Goal: Check status: Check status

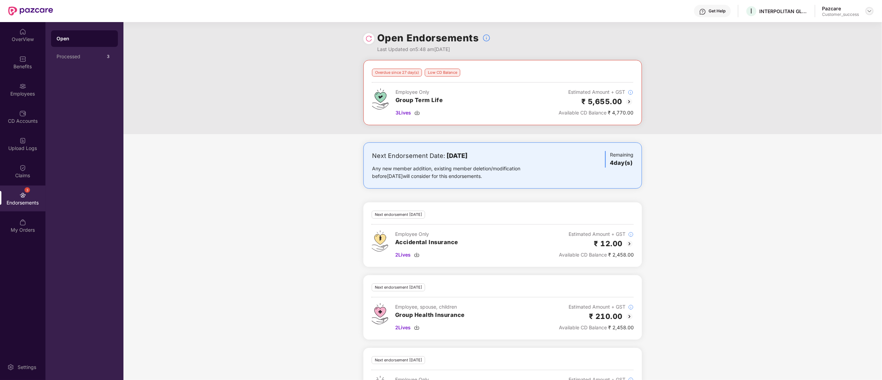
click at [869, 7] on div at bounding box center [869, 11] width 8 height 8
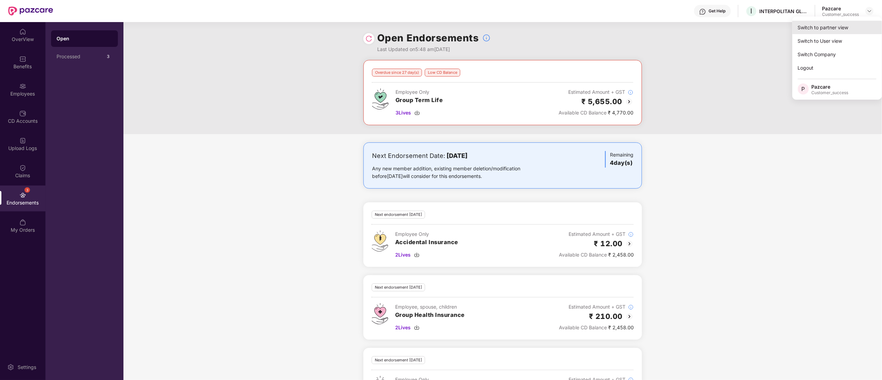
click at [821, 24] on div "Switch to partner view" at bounding box center [837, 27] width 90 height 13
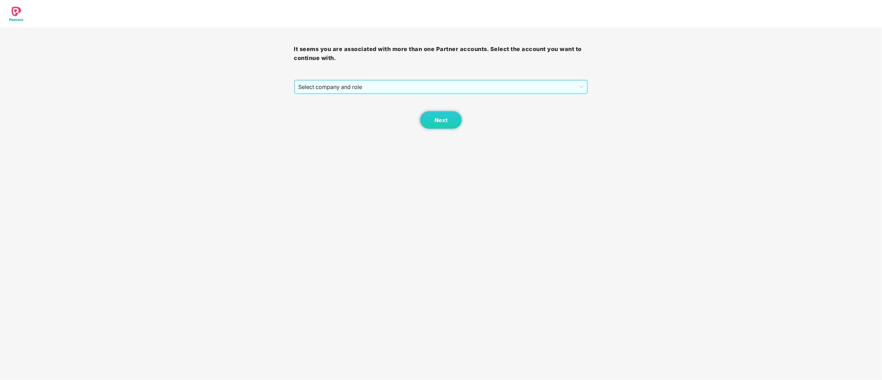
click at [309, 91] on span "Select company and role" at bounding box center [441, 86] width 285 height 13
click at [332, 109] on div "Pazcare - CUSTOMER_SUCCESS" at bounding box center [442, 112] width 286 height 8
click at [445, 114] on button "Next" at bounding box center [440, 119] width 41 height 17
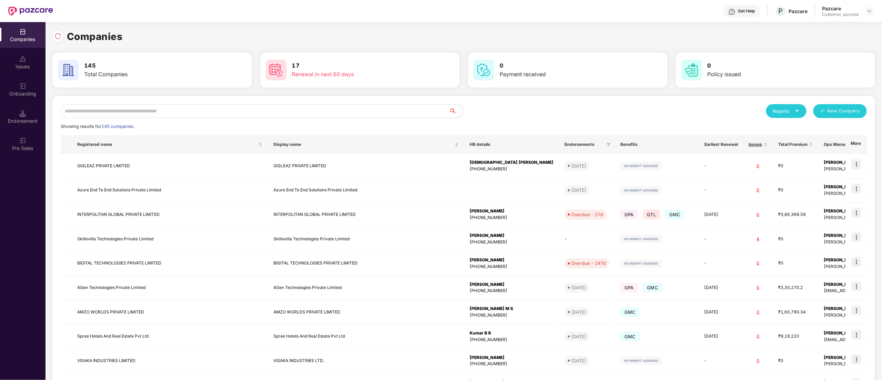
click at [136, 110] on input "text" at bounding box center [255, 111] width 389 height 14
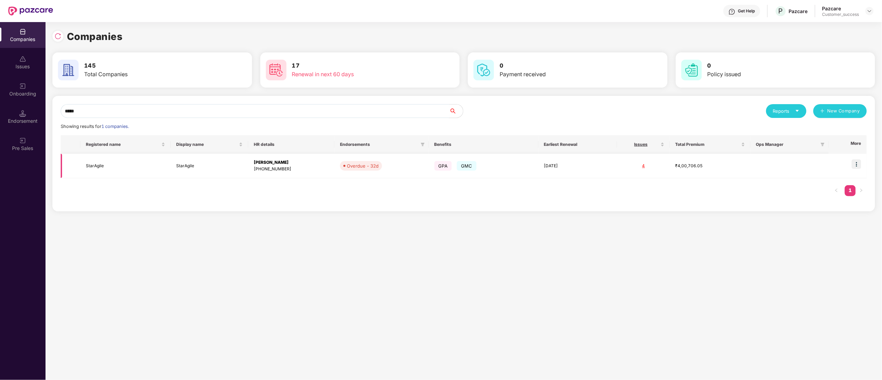
type input "*****"
click at [858, 165] on img at bounding box center [857, 164] width 10 height 10
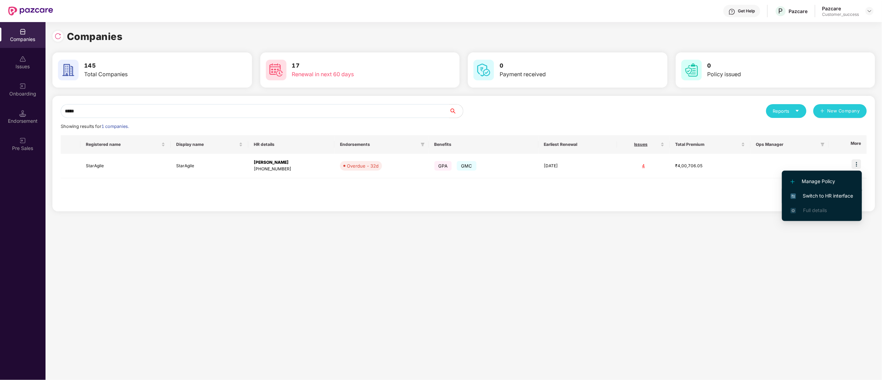
click at [810, 195] on span "Switch to HR interface" at bounding box center [822, 196] width 63 height 8
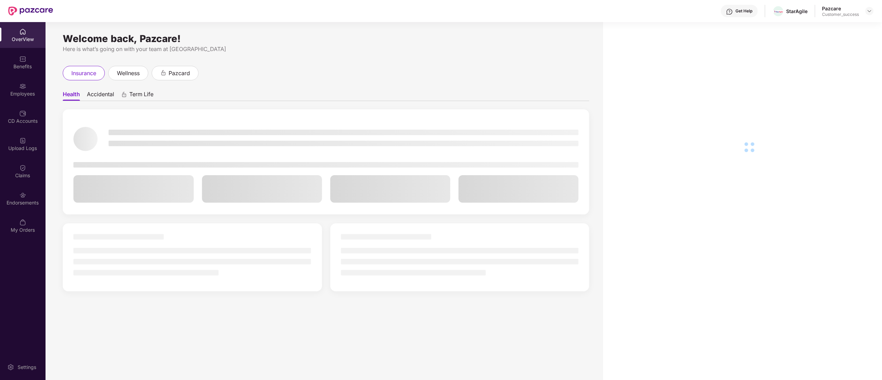
click at [7, 76] on div "OverView Benefits Employees CD Accounts Upload Logs Claims Endorsements My Orde…" at bounding box center [23, 131] width 46 height 218
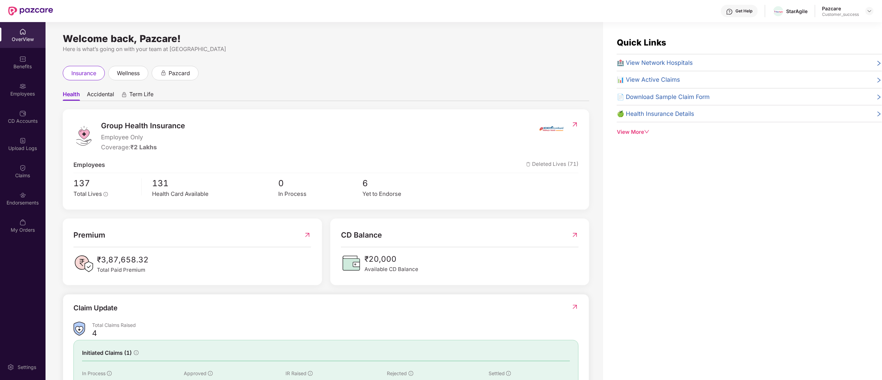
click at [22, 92] on div "Employees" at bounding box center [23, 93] width 46 height 7
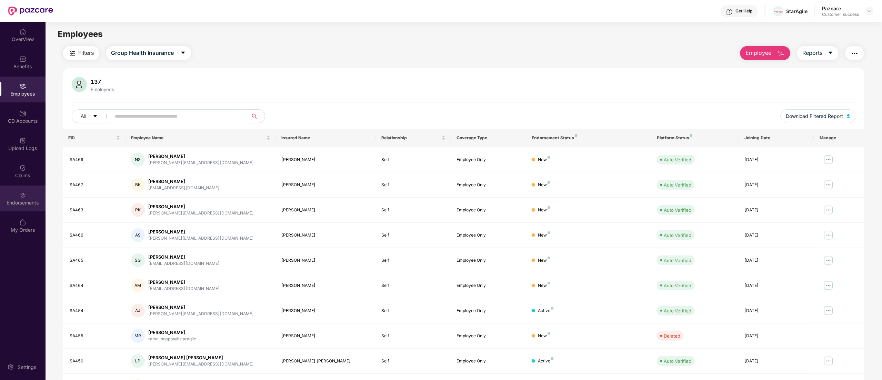
click at [30, 200] on div "Endorsements" at bounding box center [23, 202] width 46 height 7
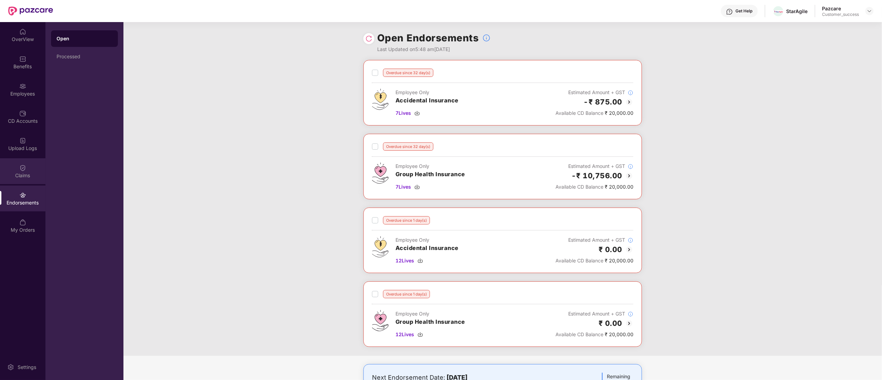
click at [29, 173] on div "Claims" at bounding box center [23, 175] width 46 height 7
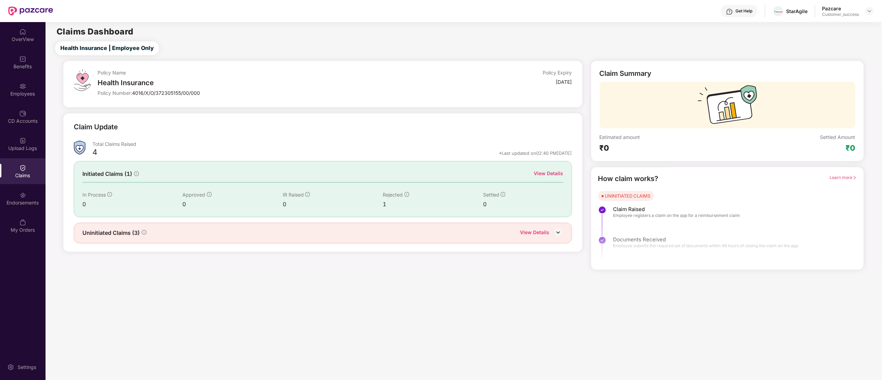
click at [555, 169] on div "Initiated Claims (1) View Details In Process 0 Approved 0 IR Raised 0 Rejected …" at bounding box center [323, 189] width 498 height 56
click at [552, 172] on div "View Details" at bounding box center [548, 174] width 29 height 8
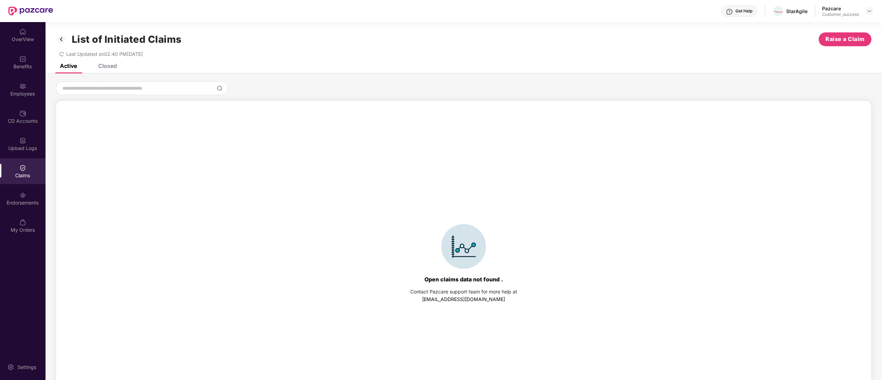
click at [101, 66] on div "Closed" at bounding box center [107, 65] width 19 height 7
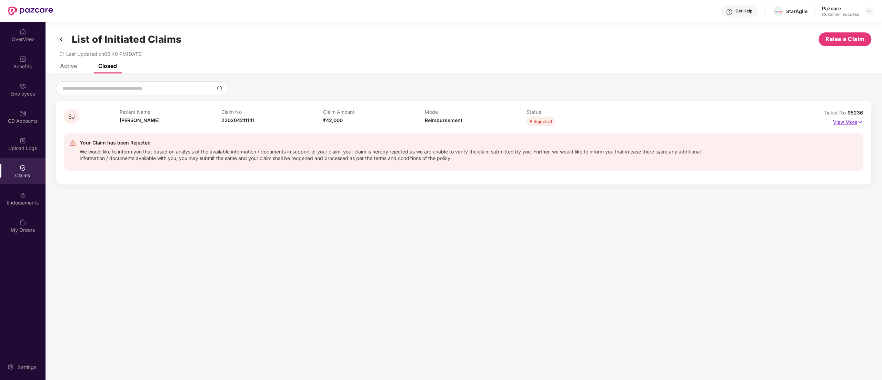
click at [858, 120] on img at bounding box center [861, 122] width 6 height 8
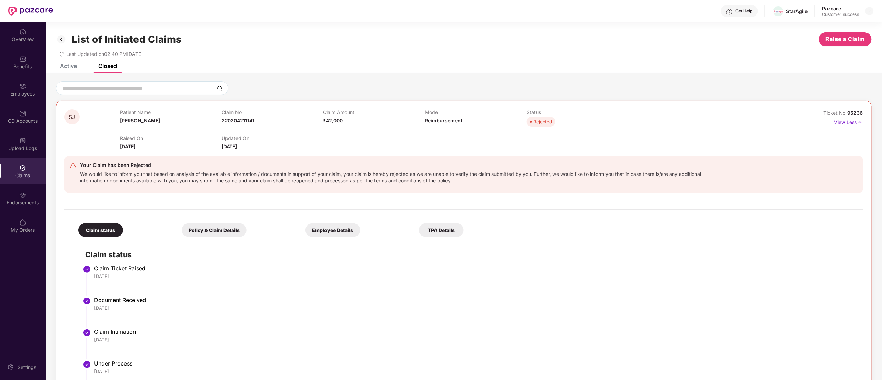
click at [325, 230] on div "Employee Details" at bounding box center [332, 229] width 55 height 13
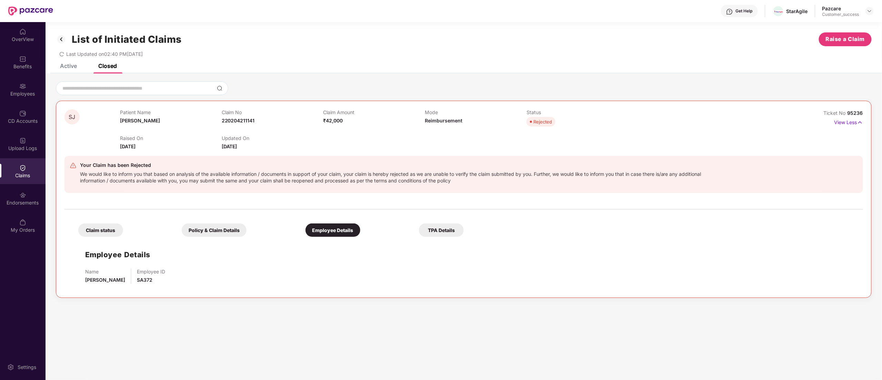
click at [443, 223] on div "Claim status Policy & Claim Details Employee Details TPA Details" at bounding box center [267, 227] width 392 height 20
click at [235, 230] on div "Policy & Claim Details" at bounding box center [214, 229] width 65 height 13
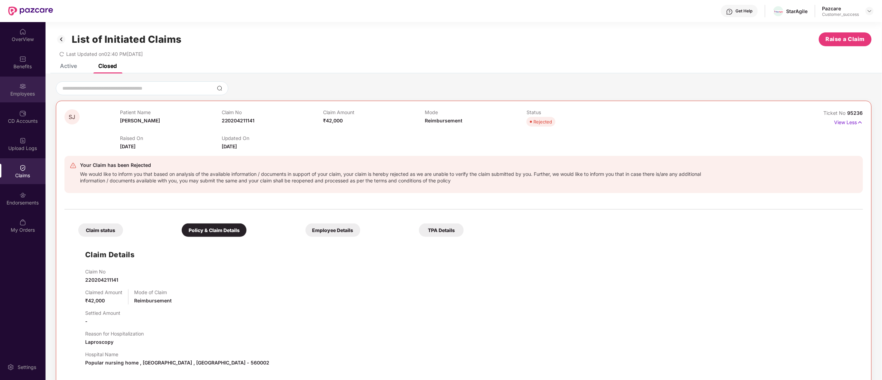
click at [17, 88] on div "Employees" at bounding box center [23, 90] width 46 height 26
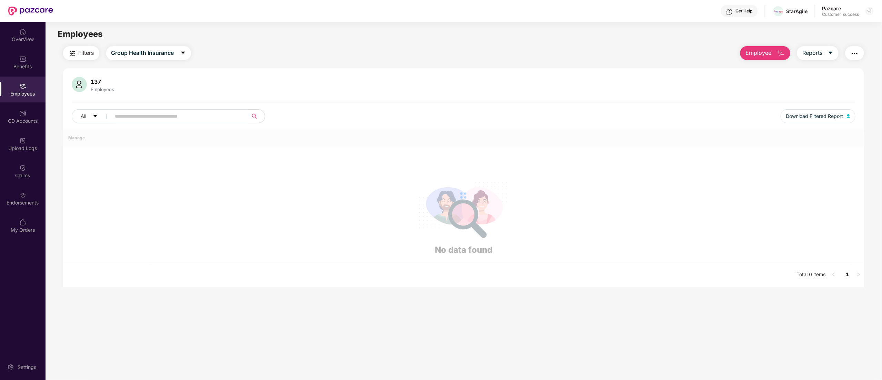
click at [119, 112] on input "text" at bounding box center [177, 116] width 124 height 10
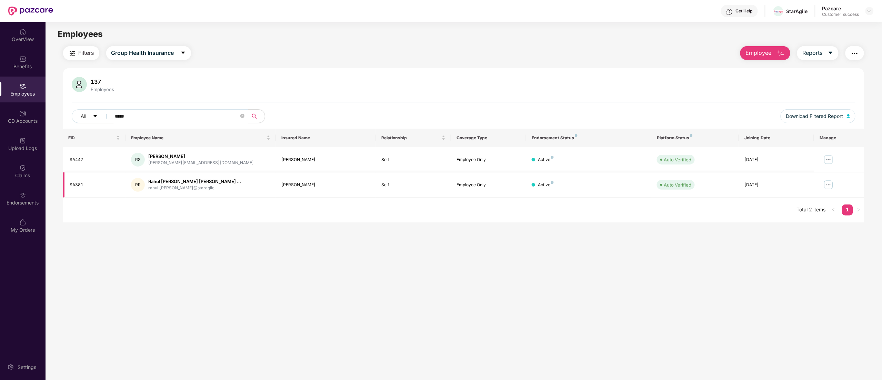
type input "*****"
click at [832, 184] on img at bounding box center [828, 184] width 11 height 11
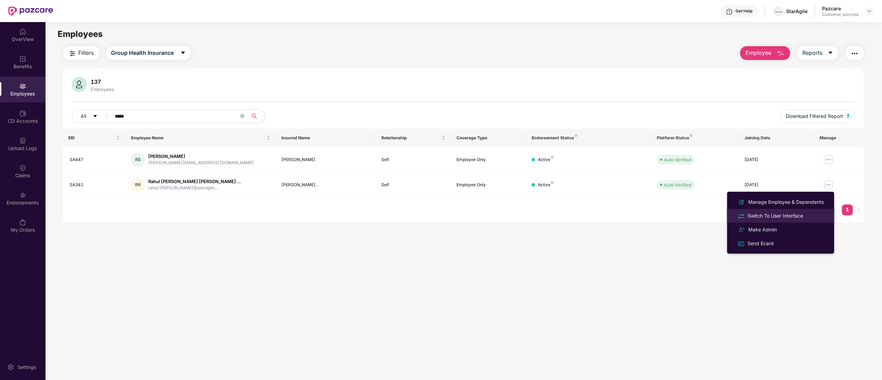
click at [781, 216] on div "Switch To User Interface" at bounding box center [776, 216] width 58 height 8
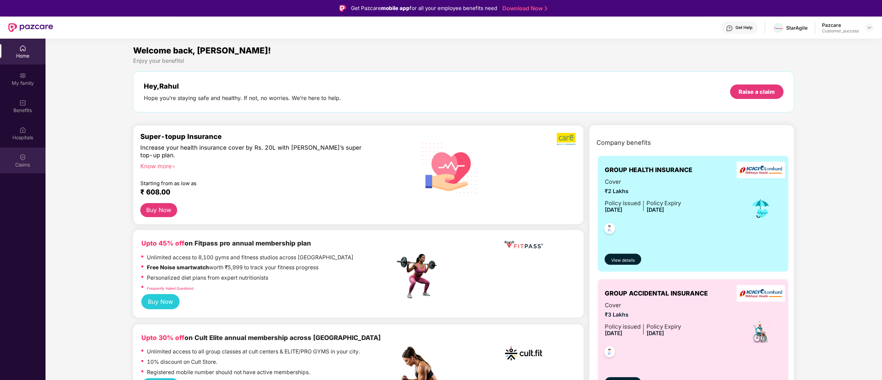
click at [21, 162] on div "Claims" at bounding box center [23, 164] width 46 height 7
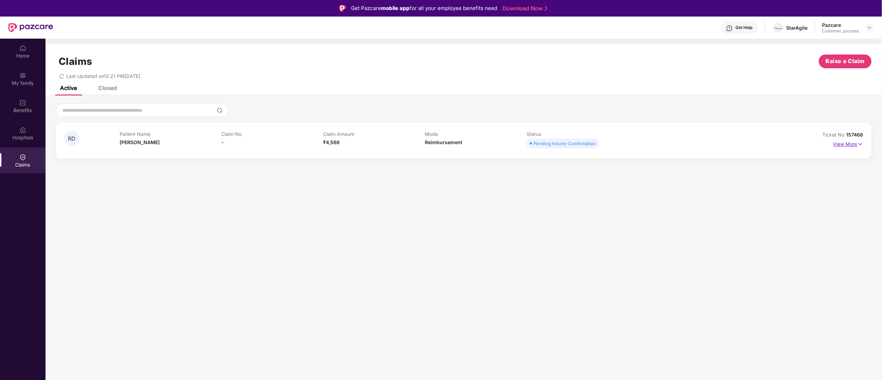
click at [861, 144] on img at bounding box center [861, 144] width 6 height 8
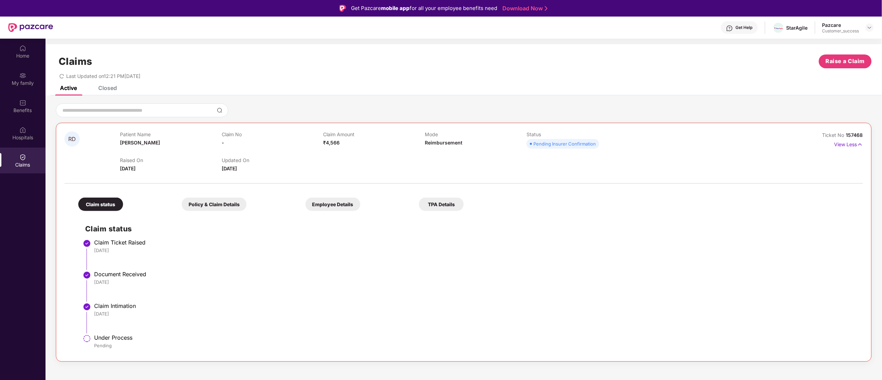
click at [331, 144] on span "₹4,566" at bounding box center [331, 143] width 17 height 6
click at [217, 207] on div "Policy & Claim Details" at bounding box center [214, 204] width 65 height 13
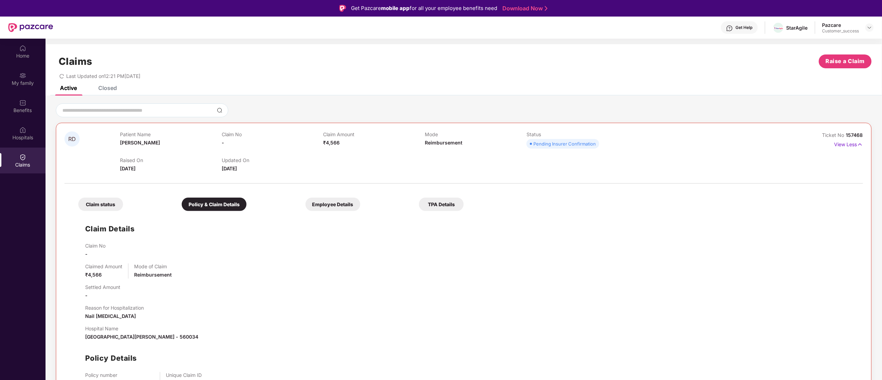
scroll to position [10, 0]
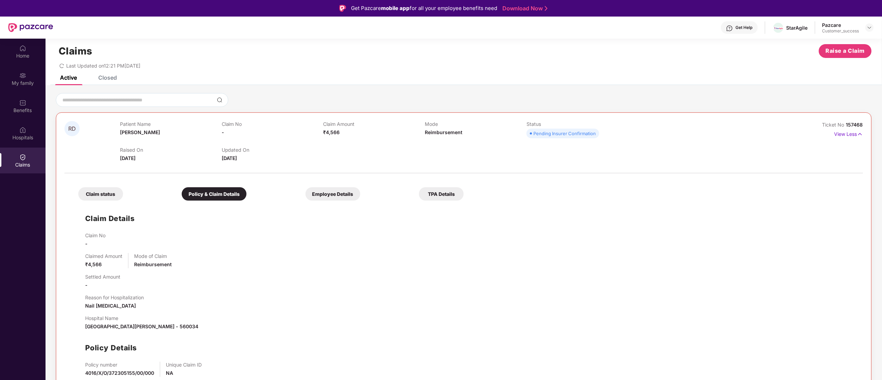
click at [319, 199] on div "Employee Details" at bounding box center [332, 193] width 55 height 13
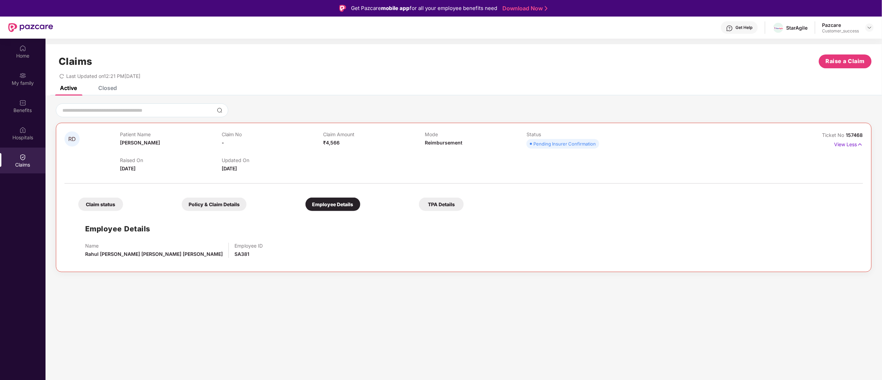
scroll to position [0, 0]
click at [234, 255] on span "SA381" at bounding box center [241, 254] width 15 height 6
copy span "SA381"
click at [854, 135] on span "157468" at bounding box center [854, 135] width 17 height 6
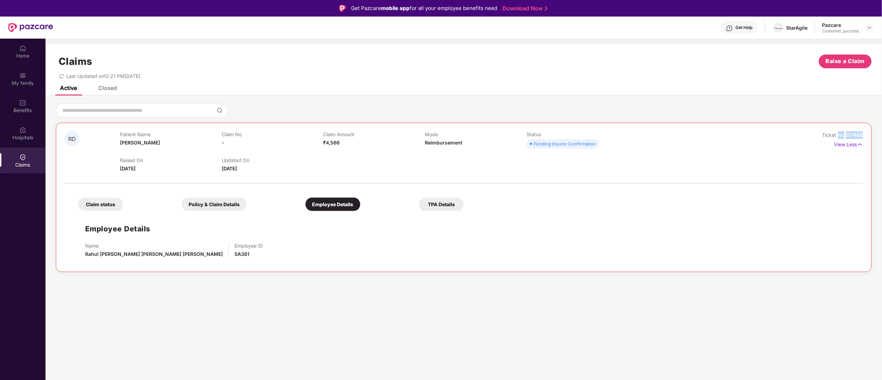
click at [854, 135] on span "157468" at bounding box center [854, 135] width 17 height 6
click at [836, 197] on div "Claim status Policy & Claim Details Employee Details TPA Details Employee Detai…" at bounding box center [463, 225] width 799 height 76
click at [194, 202] on div "Policy & Claim Details" at bounding box center [214, 204] width 65 height 13
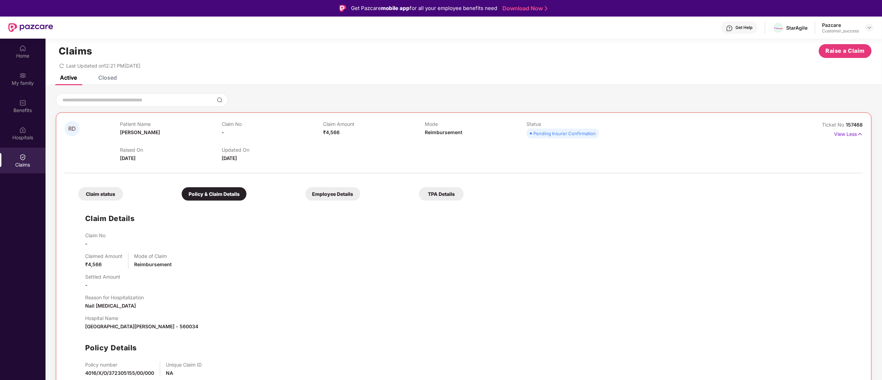
scroll to position [39, 0]
